Goal: Task Accomplishment & Management: Use online tool/utility

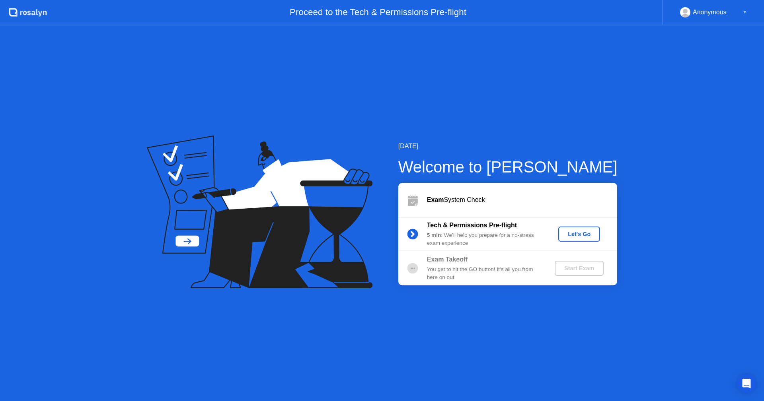
click at [563, 234] on div "Let's Go" at bounding box center [578, 234] width 35 height 6
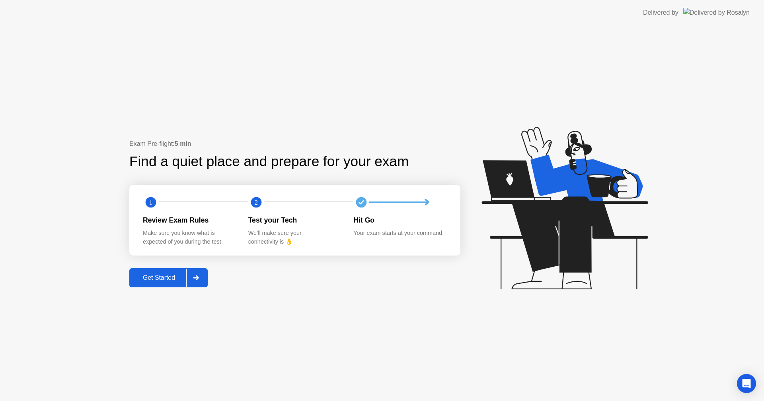
click at [165, 275] on div "Get Started" at bounding box center [159, 278] width 55 height 7
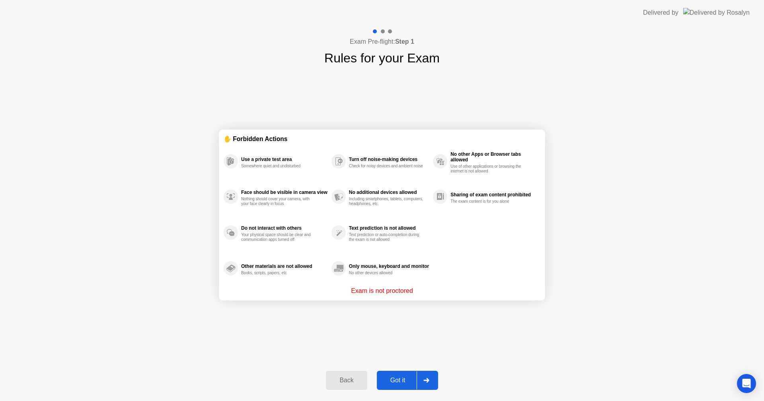
click at [398, 377] on div "Got it" at bounding box center [397, 380] width 37 height 7
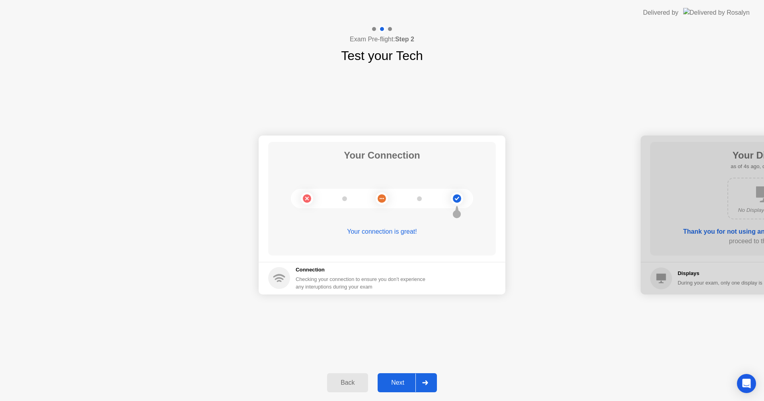
click at [398, 384] on div "Next" at bounding box center [397, 383] width 35 height 7
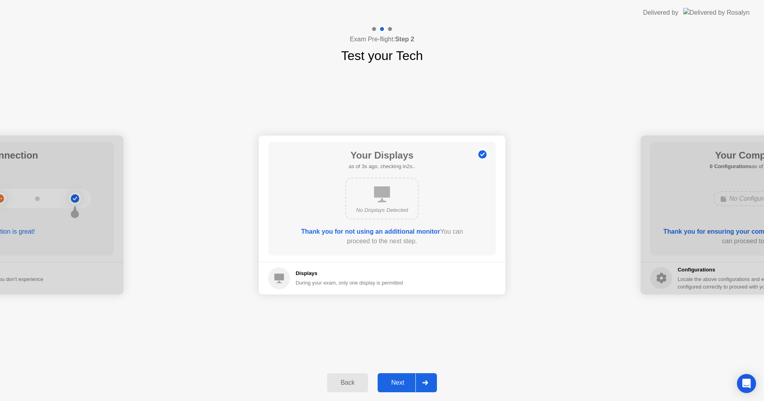
click at [399, 385] on div "Next" at bounding box center [397, 383] width 35 height 7
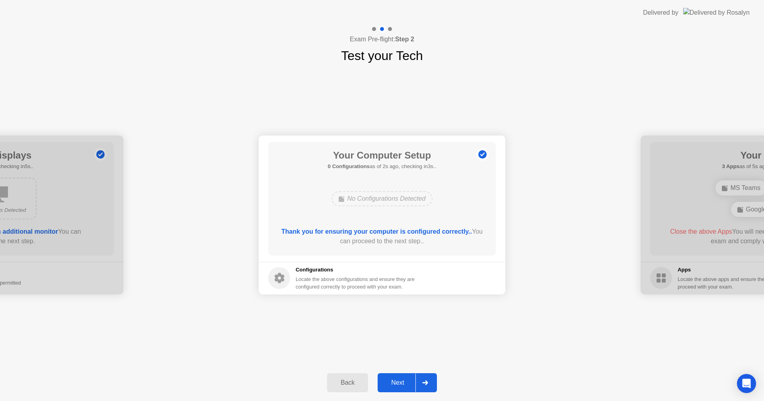
click at [358, 383] on div "Back" at bounding box center [347, 383] width 36 height 7
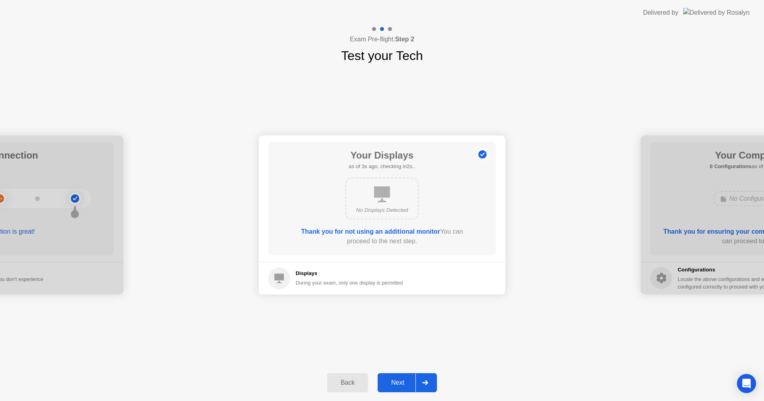
click at [399, 381] on div "Next" at bounding box center [397, 383] width 35 height 7
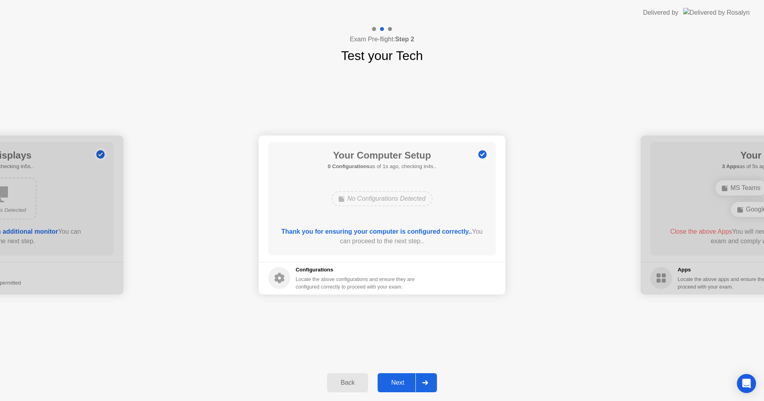
click at [401, 383] on div "Next" at bounding box center [397, 383] width 35 height 7
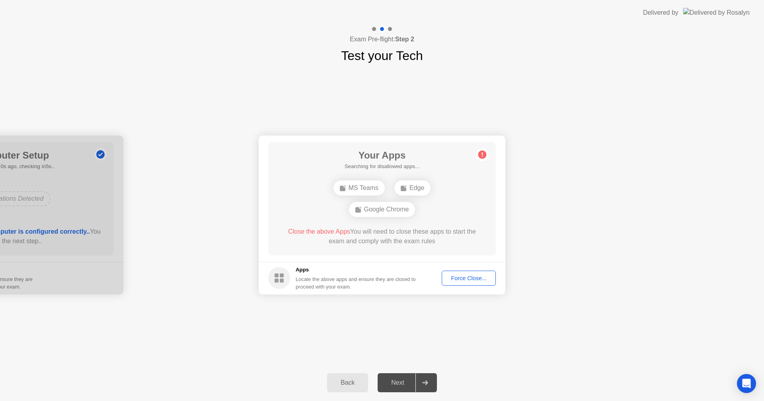
click at [467, 279] on div "Force Close..." at bounding box center [468, 278] width 49 height 6
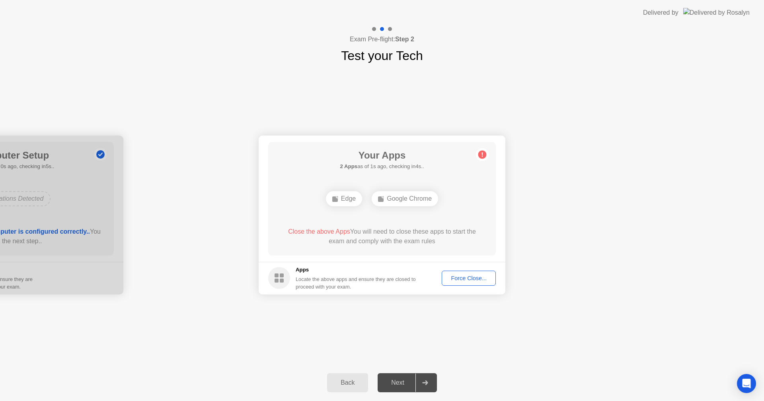
click at [474, 279] on div "Force Close..." at bounding box center [468, 278] width 49 height 6
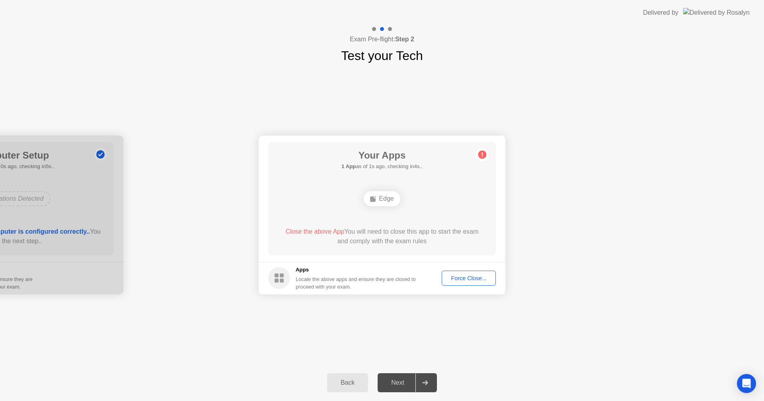
click at [468, 281] on div "Force Close..." at bounding box center [468, 278] width 49 height 6
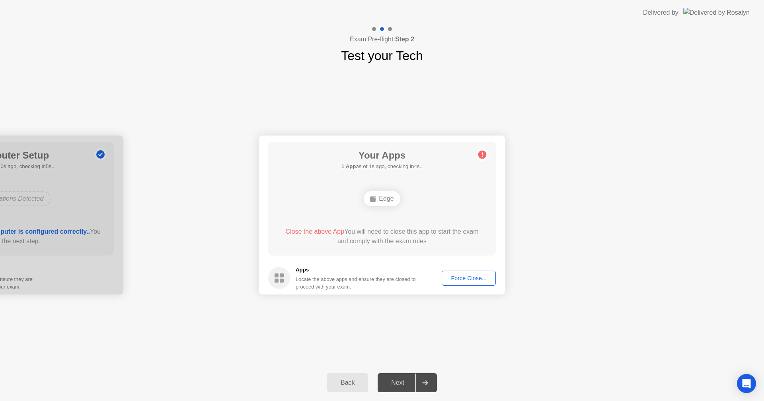
click at [483, 280] on div "Force Close..." at bounding box center [468, 278] width 49 height 6
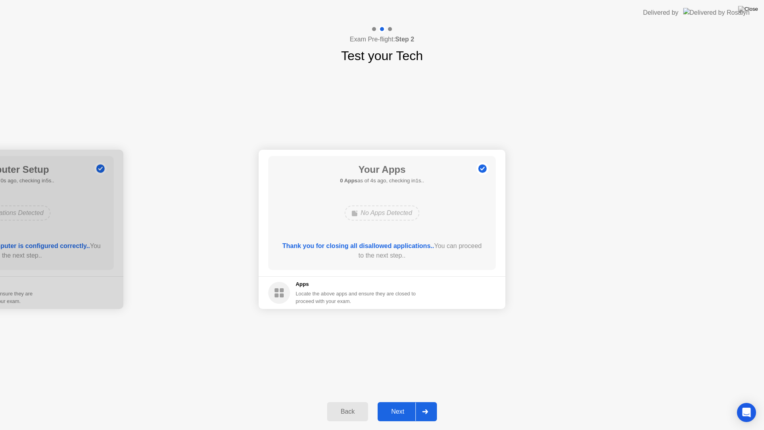
click at [405, 401] on div "Next" at bounding box center [397, 411] width 35 height 7
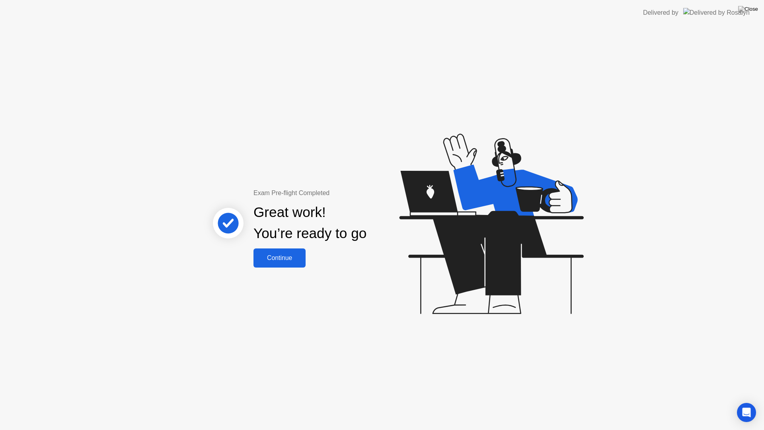
click at [298, 257] on div "Continue" at bounding box center [279, 257] width 47 height 7
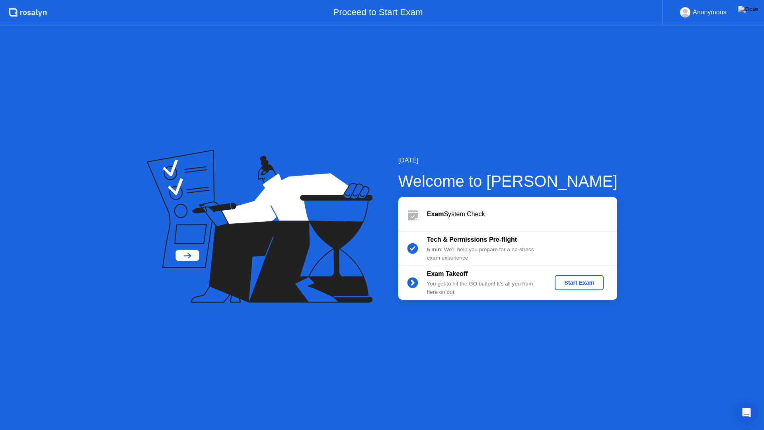
click at [580, 282] on div "Start Exam" at bounding box center [579, 282] width 43 height 6
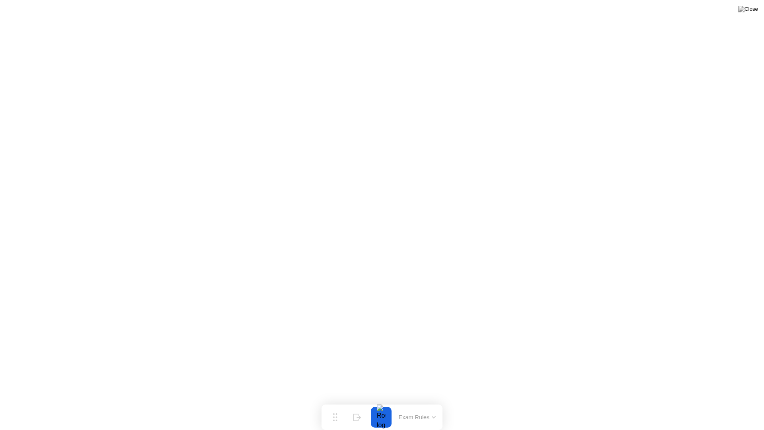
click at [432, 401] on icon at bounding box center [434, 417] width 4 height 2
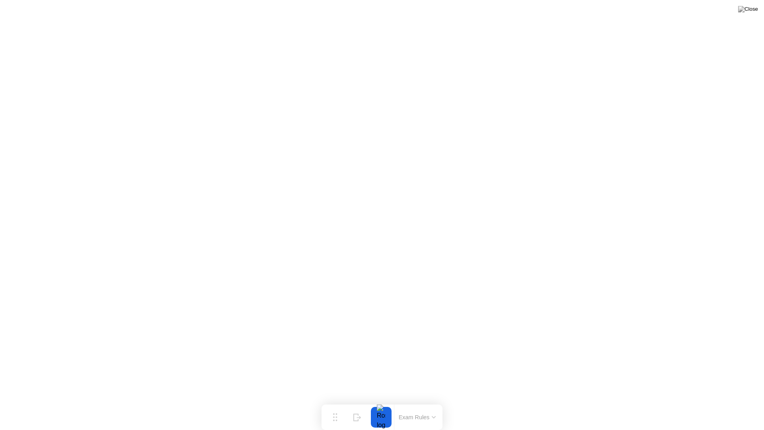
click at [384, 401] on div at bounding box center [381, 417] width 17 height 21
click at [685, 401] on div "End Proctoring Session" at bounding box center [698, 407] width 88 height 7
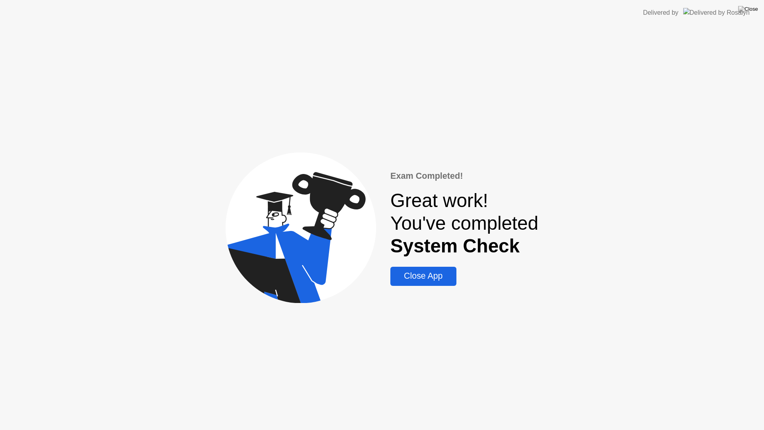
click at [429, 278] on div "Close App" at bounding box center [423, 276] width 61 height 10
